Goal: Navigation & Orientation: Find specific page/section

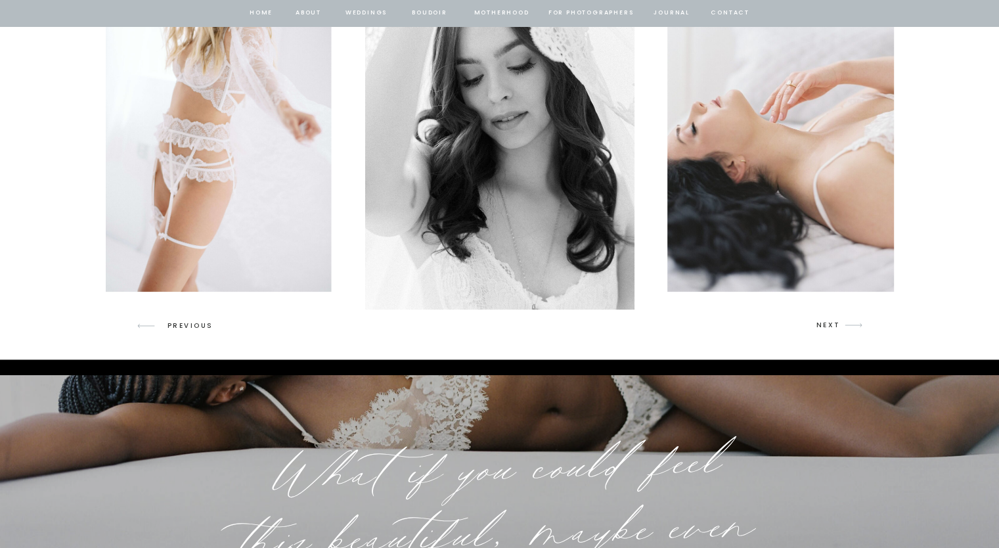
scroll to position [1969, 0]
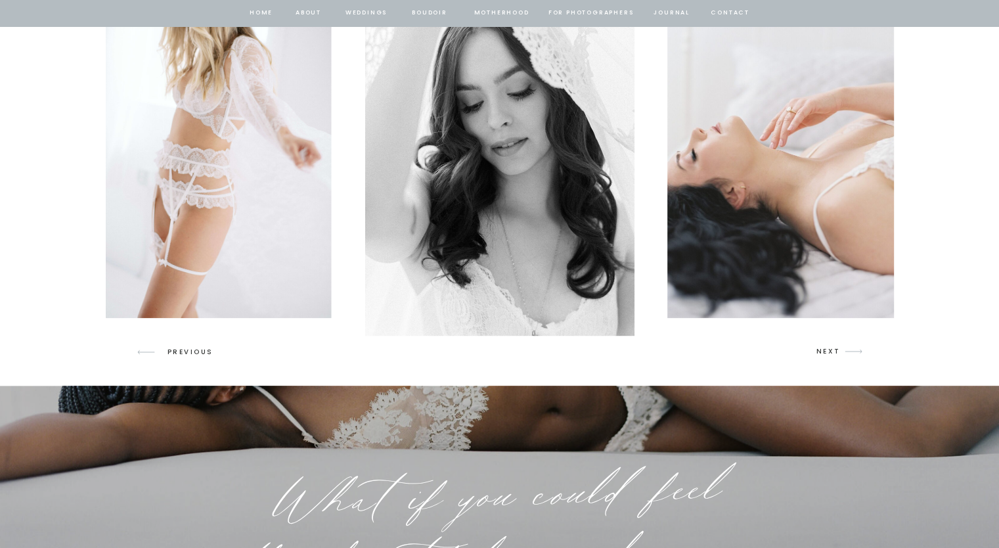
click at [838, 350] on icon "arrow" at bounding box center [853, 350] width 31 height 31
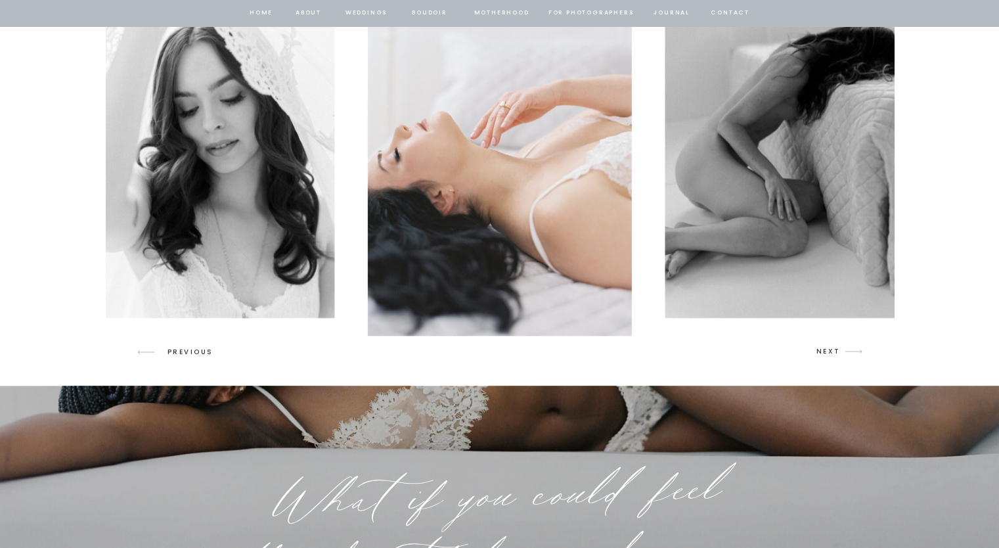
click at [838, 350] on icon "arrow" at bounding box center [853, 350] width 31 height 31
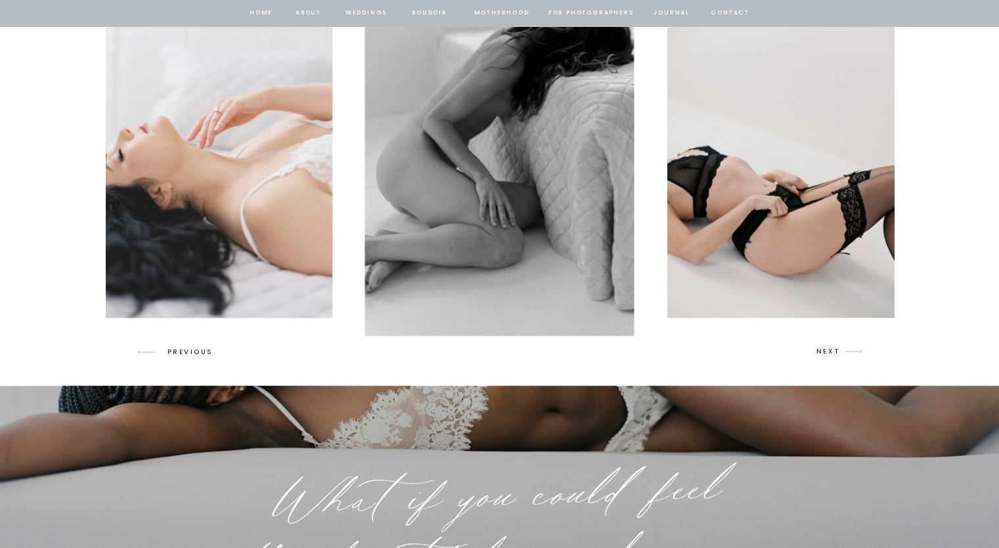
click at [838, 350] on icon "arrow" at bounding box center [853, 350] width 31 height 31
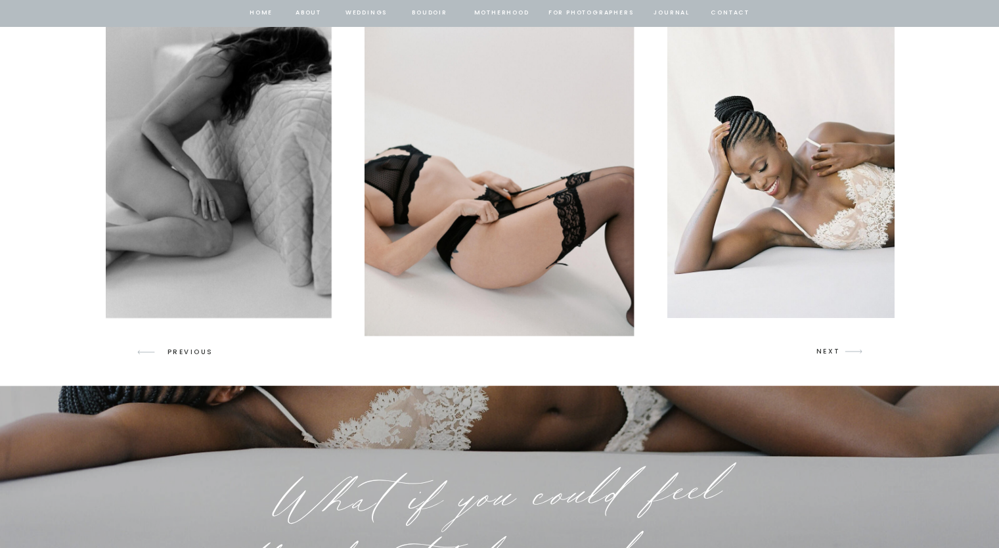
click at [838, 350] on icon "arrow" at bounding box center [853, 350] width 31 height 31
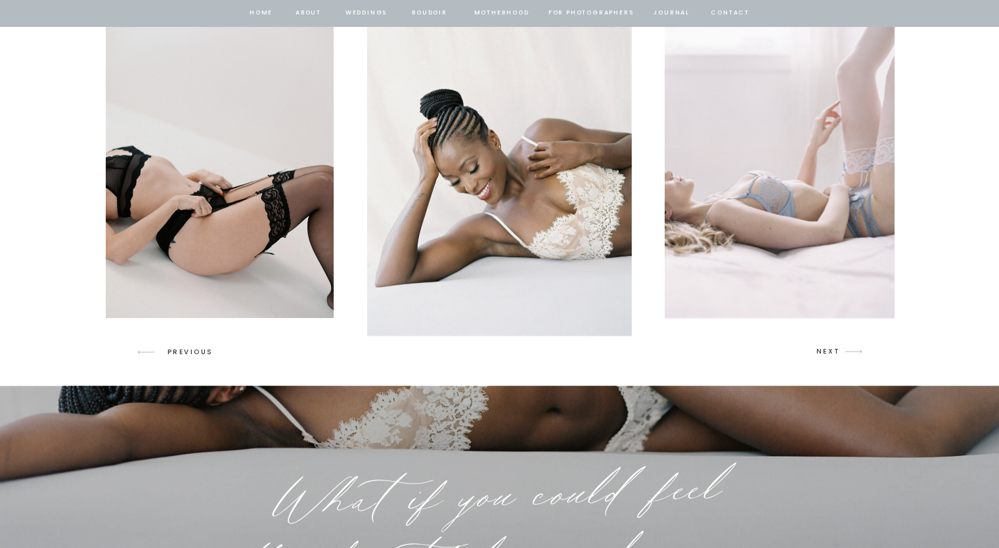
click at [838, 350] on icon "arrow" at bounding box center [853, 350] width 31 height 31
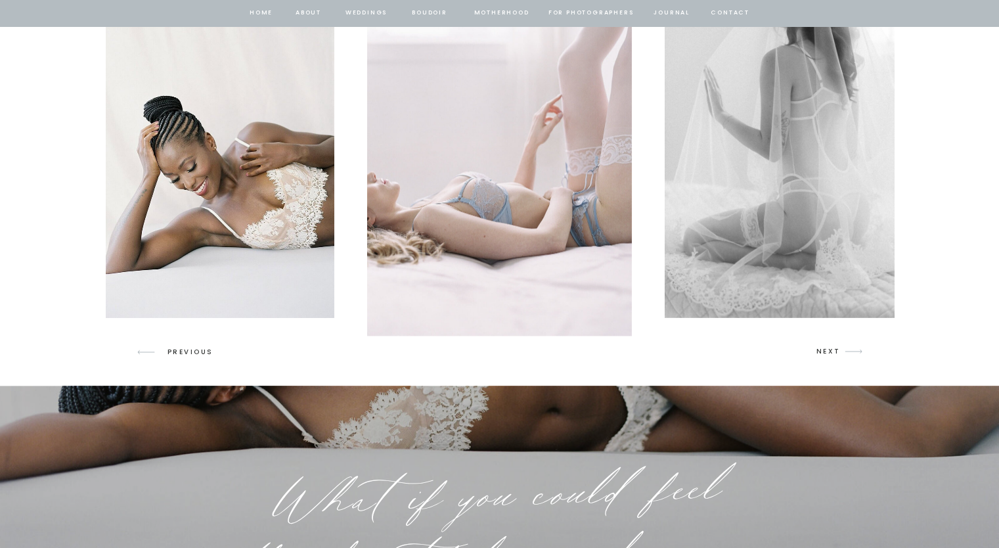
click at [838, 350] on icon "arrow" at bounding box center [853, 350] width 31 height 31
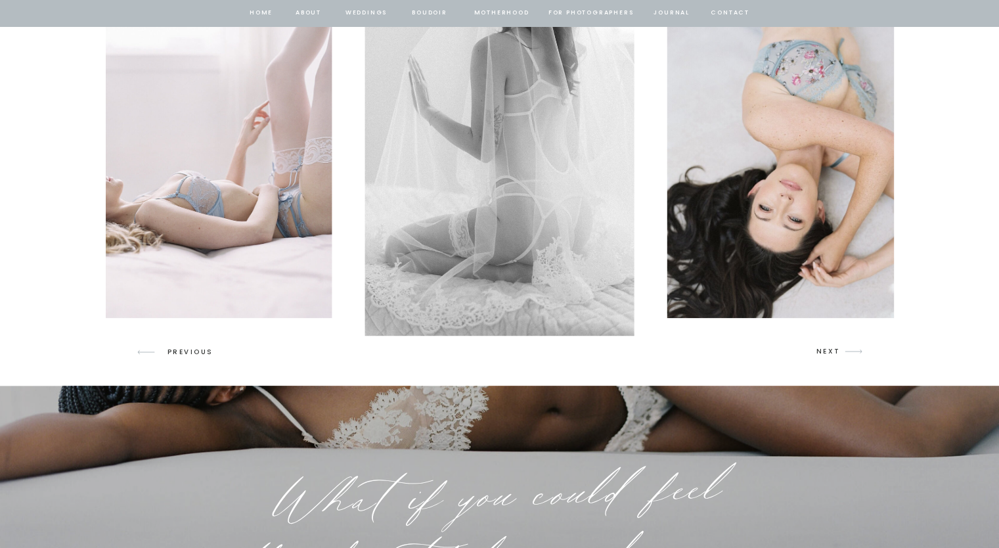
click at [838, 350] on icon "arrow" at bounding box center [853, 350] width 31 height 31
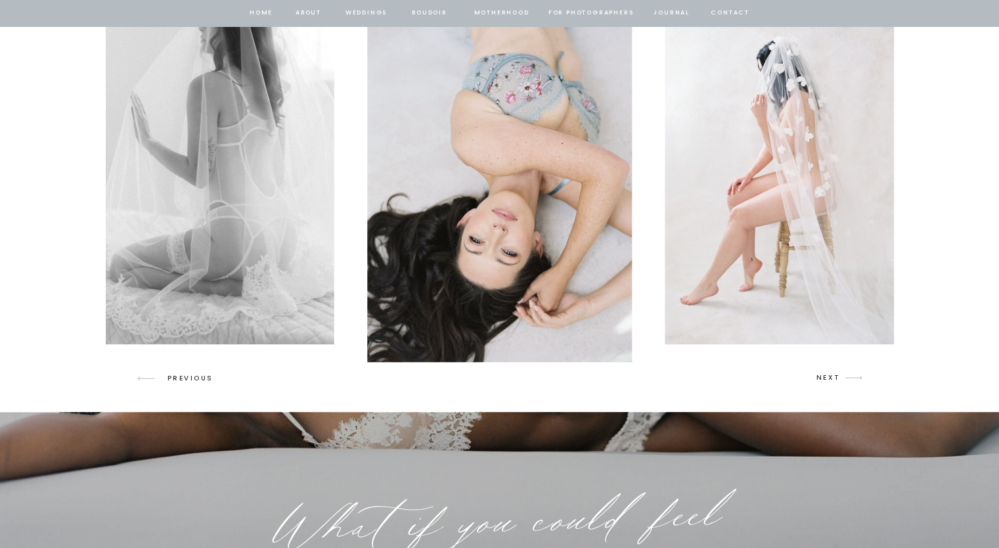
scroll to position [1917, 0]
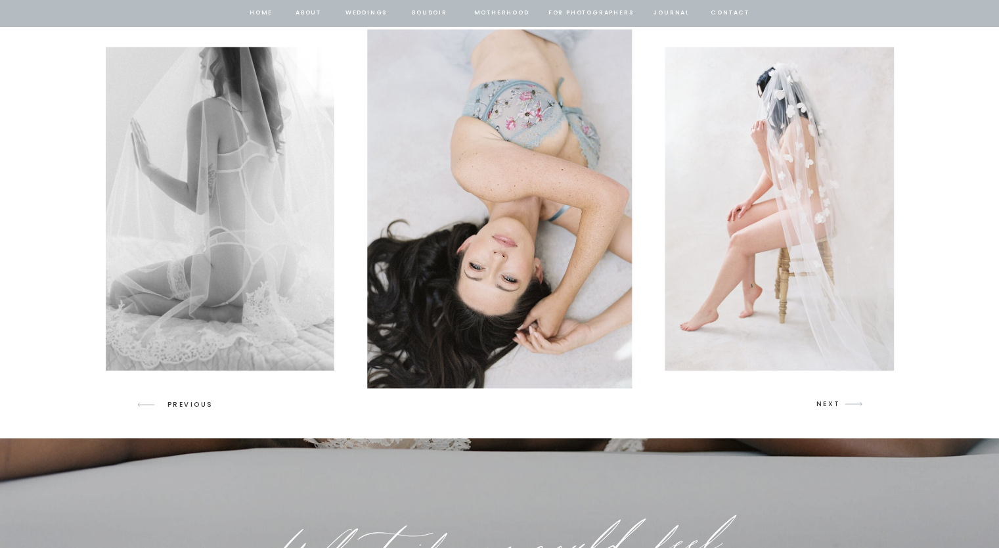
click at [827, 405] on p "NEXT" at bounding box center [828, 404] width 25 height 12
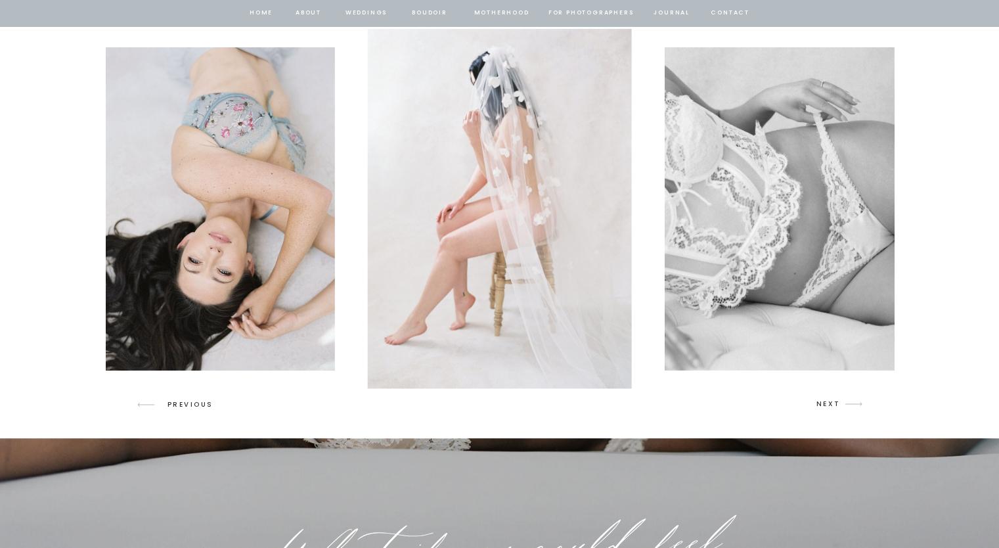
click at [827, 405] on p "NEXT" at bounding box center [828, 404] width 25 height 12
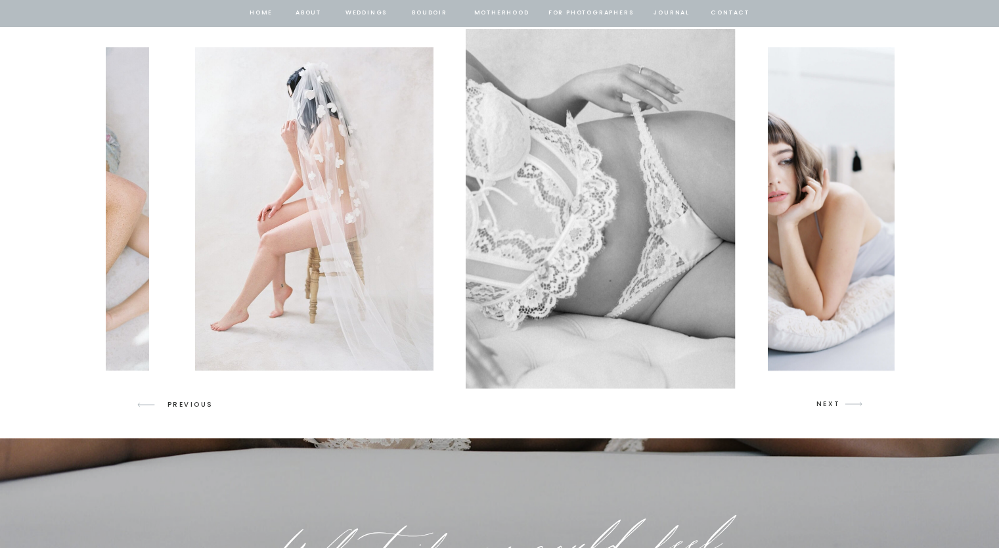
click at [827, 405] on p "NEXT" at bounding box center [828, 404] width 25 height 12
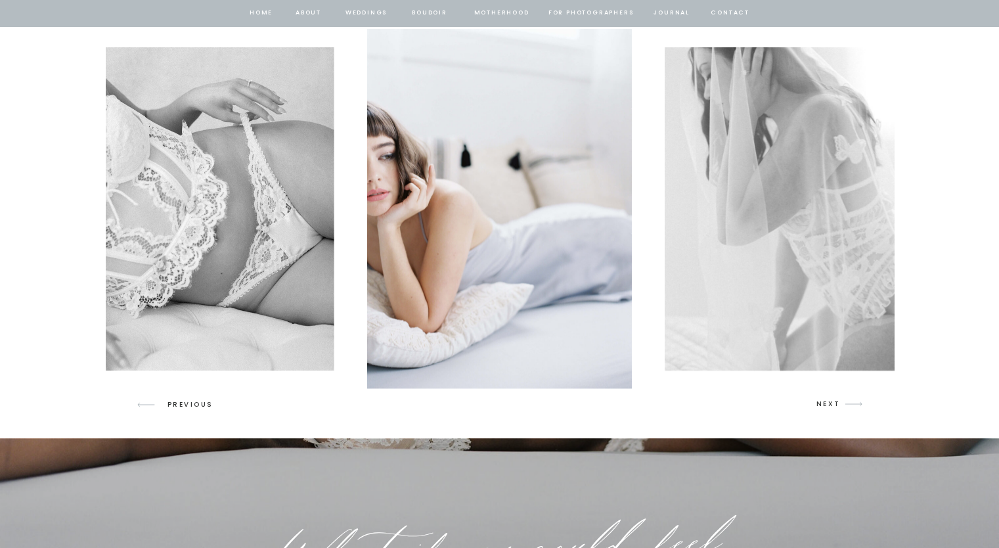
click at [827, 405] on p "NEXT" at bounding box center [828, 404] width 25 height 12
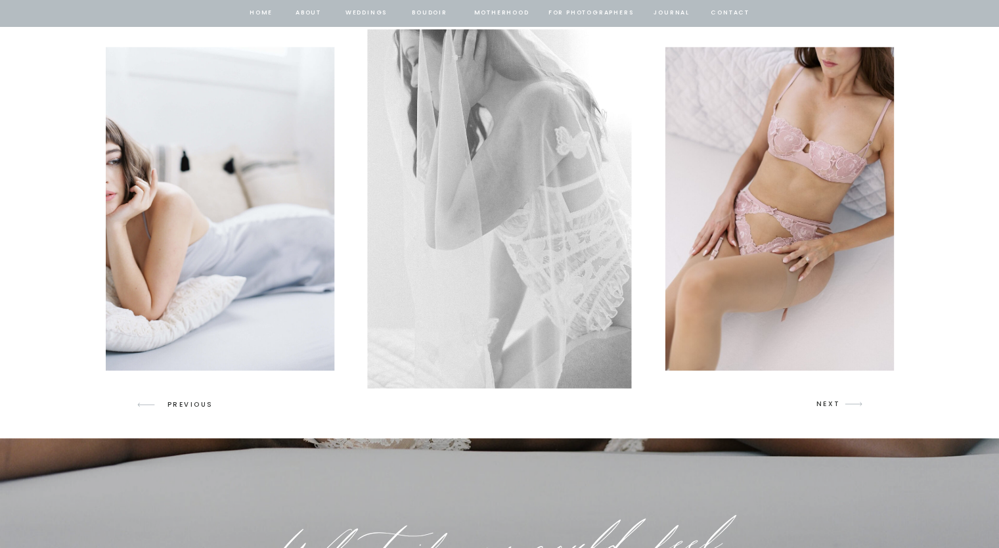
click at [827, 405] on p "NEXT" at bounding box center [828, 404] width 25 height 12
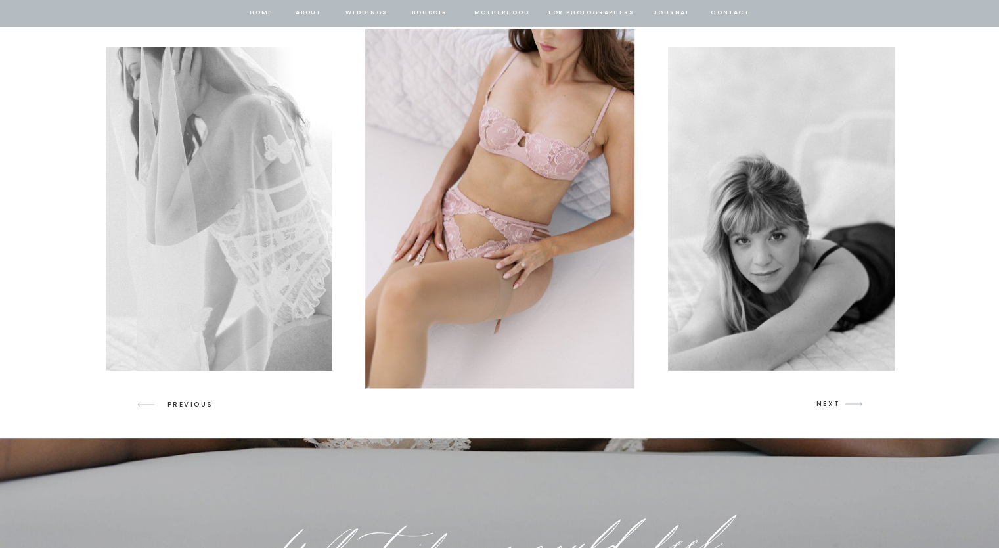
click at [827, 405] on p "NEXT" at bounding box center [828, 404] width 25 height 12
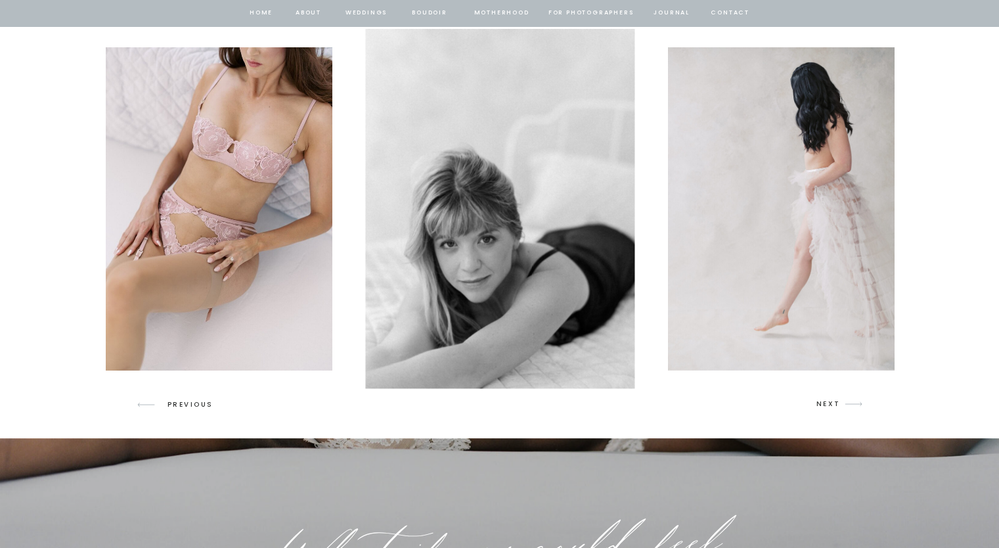
click at [827, 405] on p "NEXT" at bounding box center [828, 404] width 25 height 12
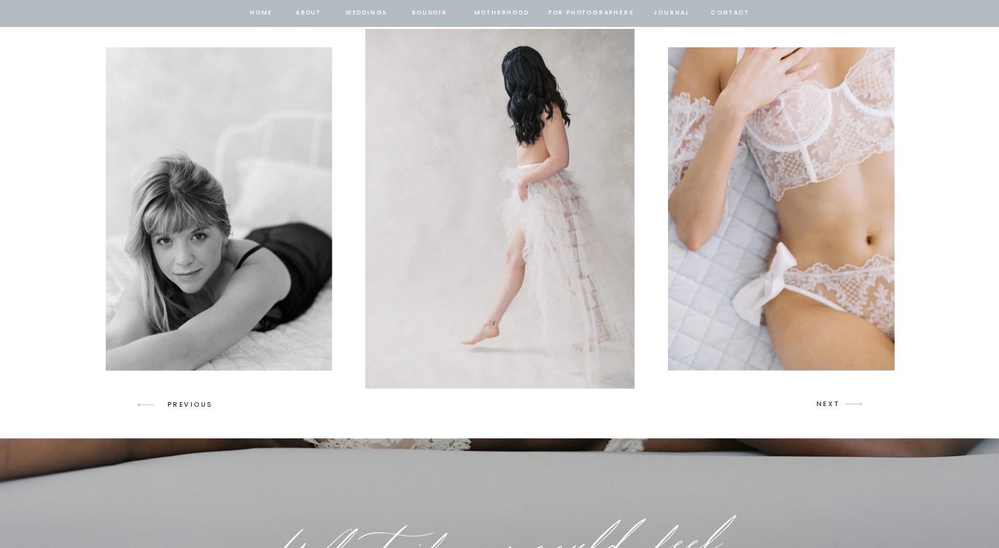
click at [827, 405] on p "NEXT" at bounding box center [828, 404] width 25 height 12
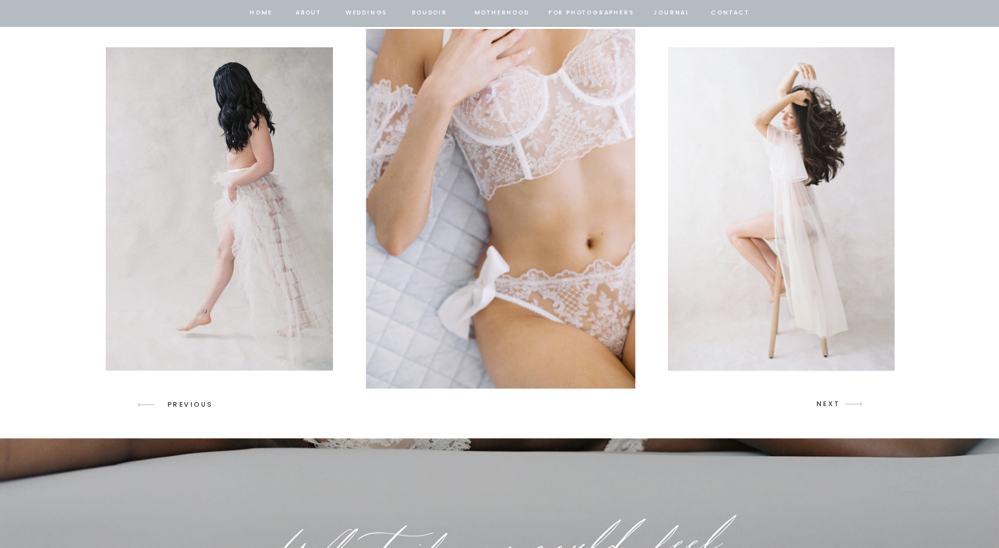
click at [827, 405] on p "NEXT" at bounding box center [828, 404] width 25 height 12
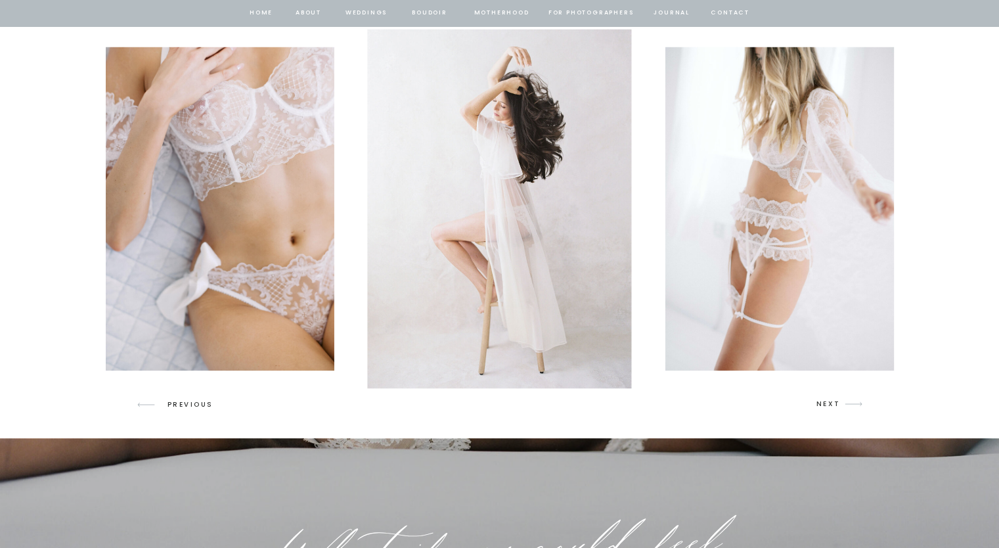
click at [821, 405] on p "NEXT" at bounding box center [828, 404] width 25 height 12
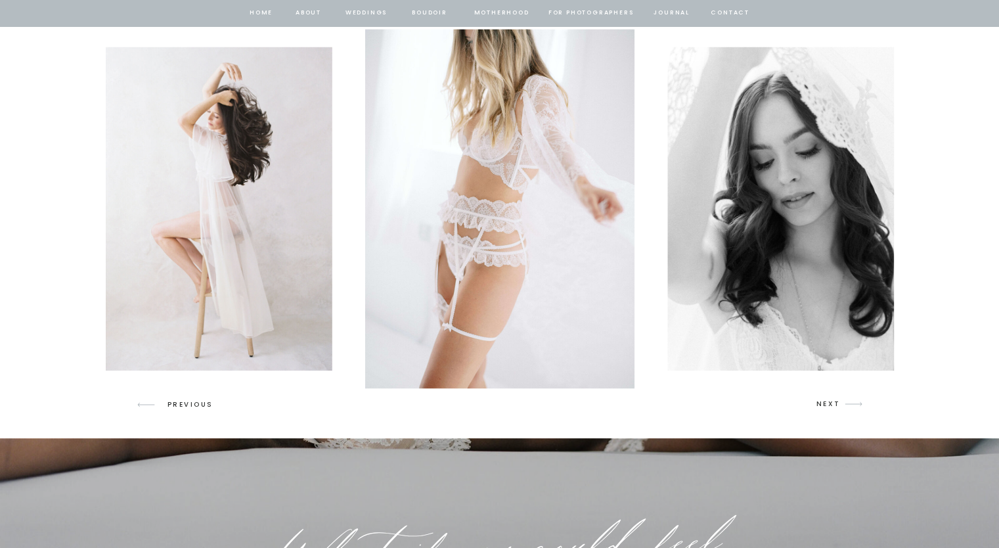
click at [821, 405] on p "NEXT" at bounding box center [828, 404] width 25 height 12
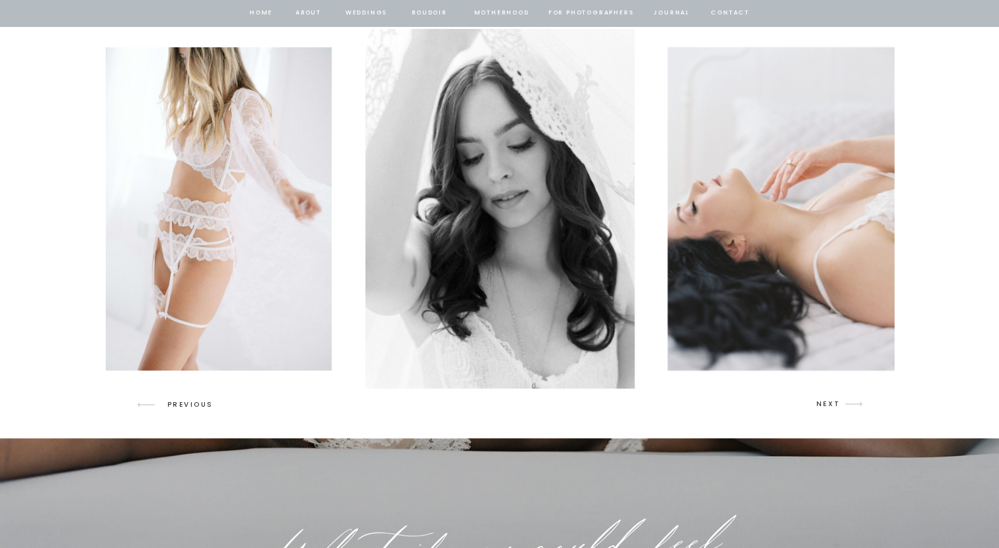
click at [821, 405] on p "NEXT" at bounding box center [828, 404] width 25 height 12
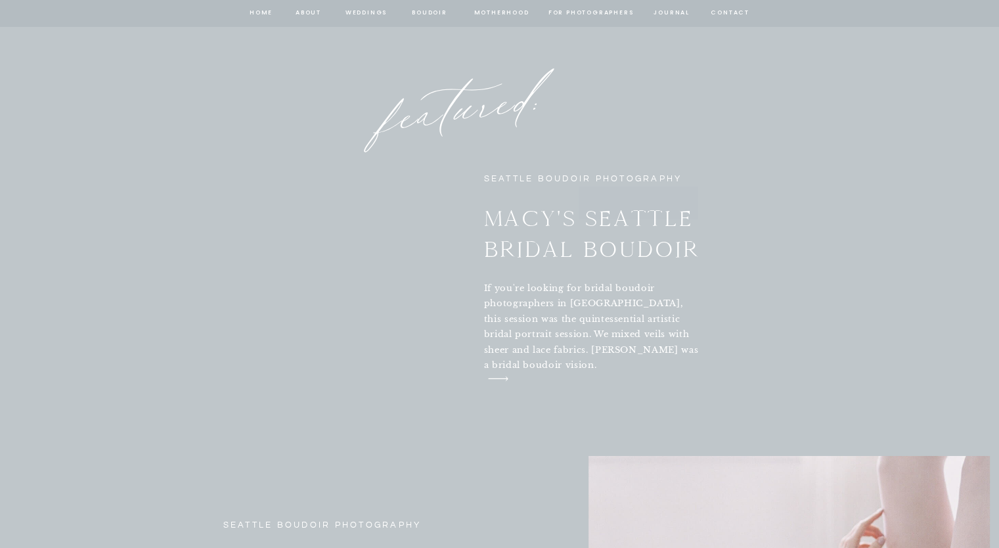
scroll to position [4476, 0]
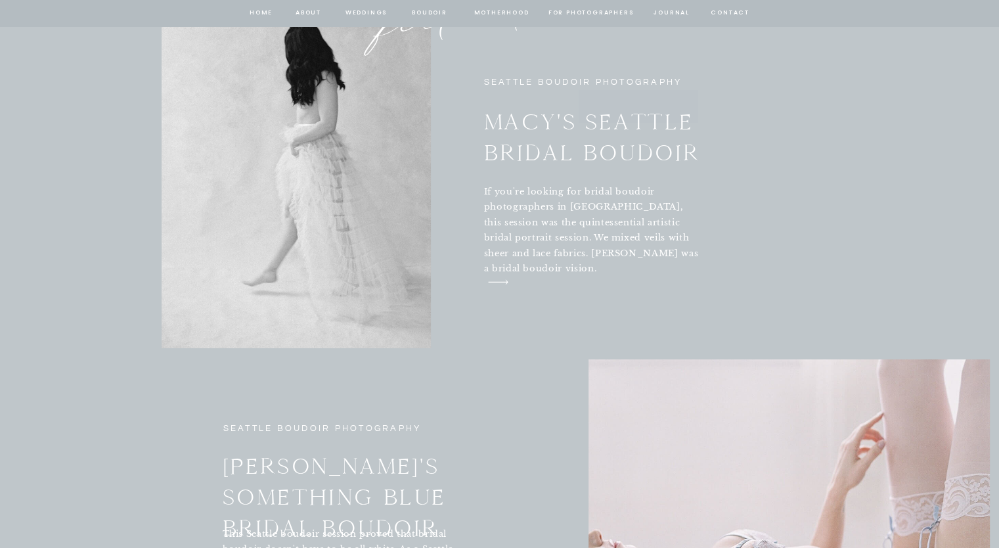
click at [498, 280] on icon "arrow" at bounding box center [498, 281] width 36 height 19
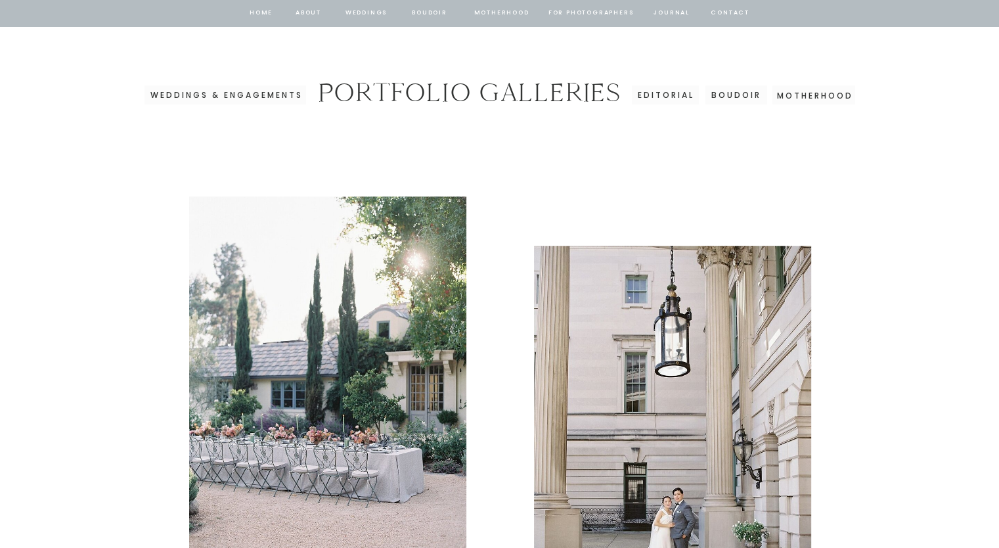
scroll to position [1036, 0]
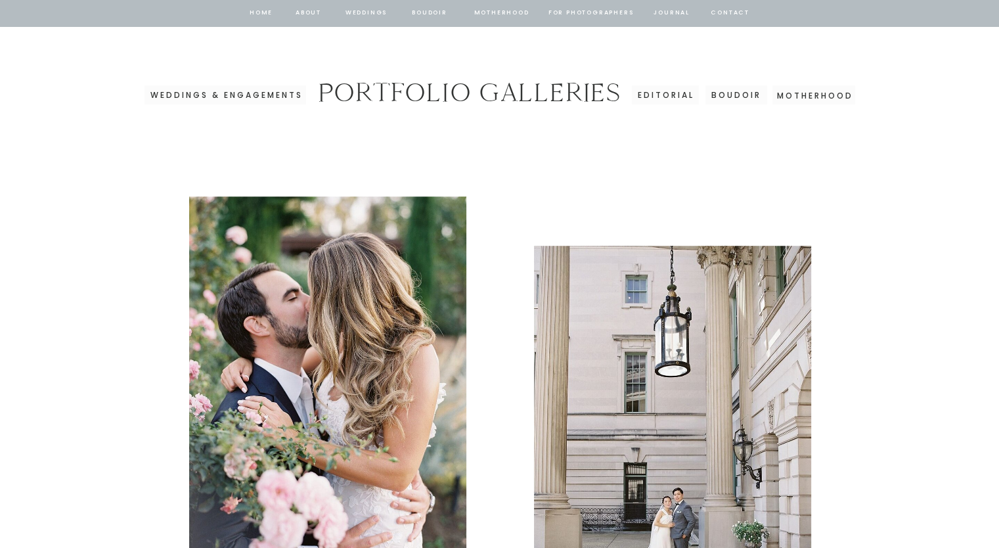
click at [740, 90] on h3 "BOUDOIR" at bounding box center [736, 93] width 53 height 11
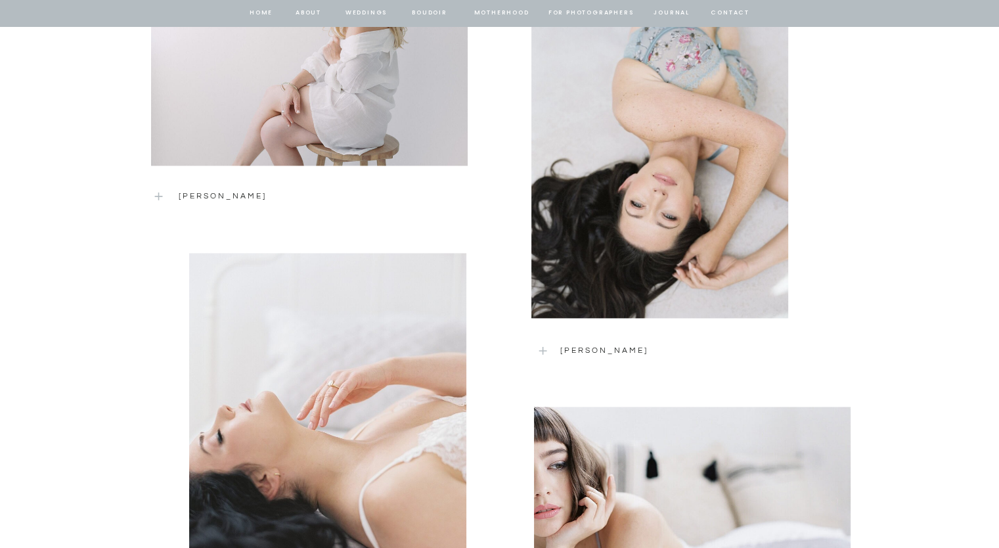
scroll to position [1701, 0]
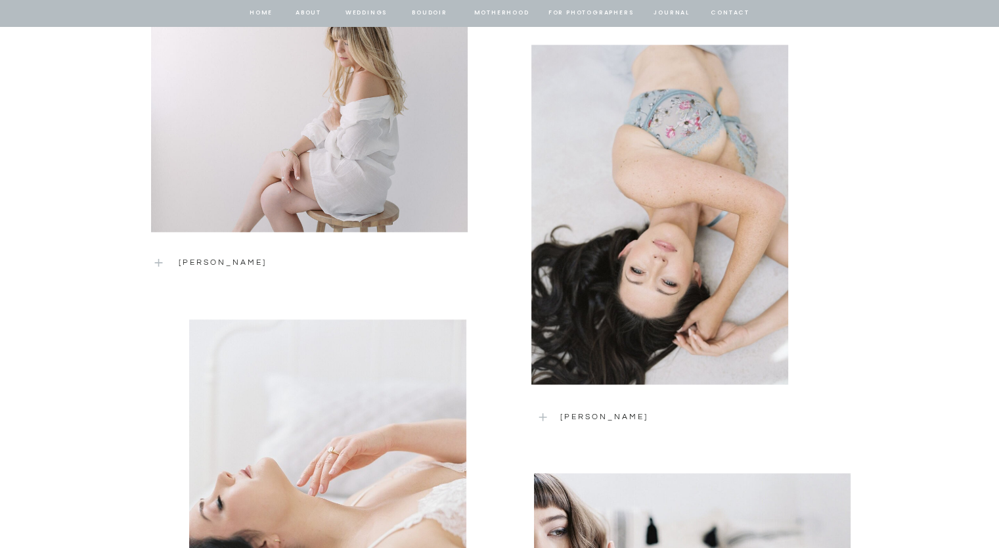
click at [669, 274] on div at bounding box center [659, 214] width 257 height 339
